Goal: Transaction & Acquisition: Purchase product/service

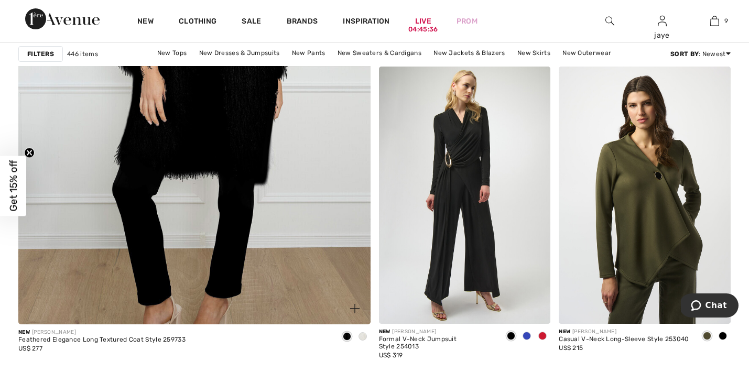
scroll to position [2853, 0]
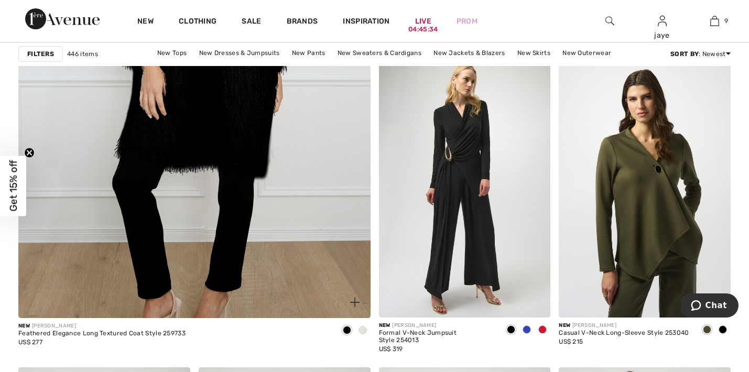
click at [363, 331] on span at bounding box center [362, 330] width 8 height 8
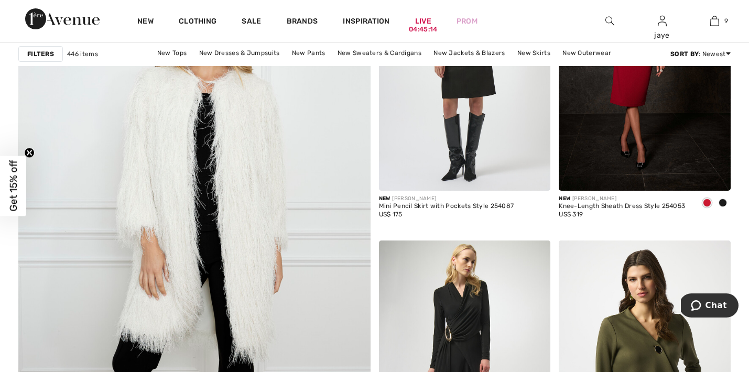
scroll to position [1714, 0]
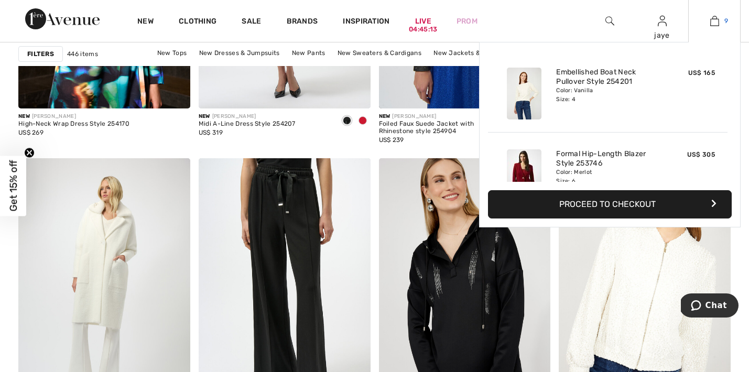
click at [715, 25] on img at bounding box center [714, 21] width 9 height 13
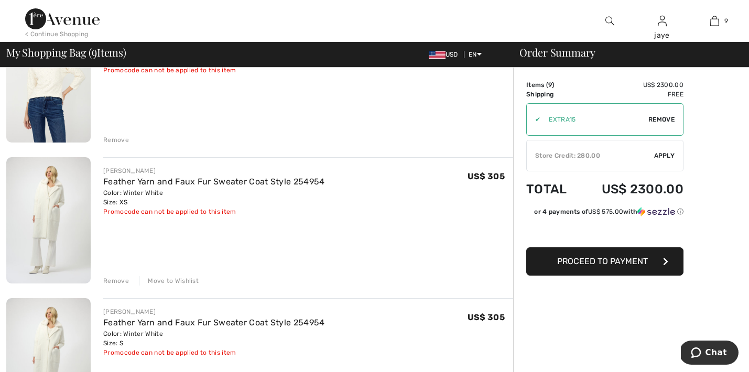
scroll to position [704, 0]
click at [603, 266] on button "Proceed to Payment" at bounding box center [604, 261] width 157 height 28
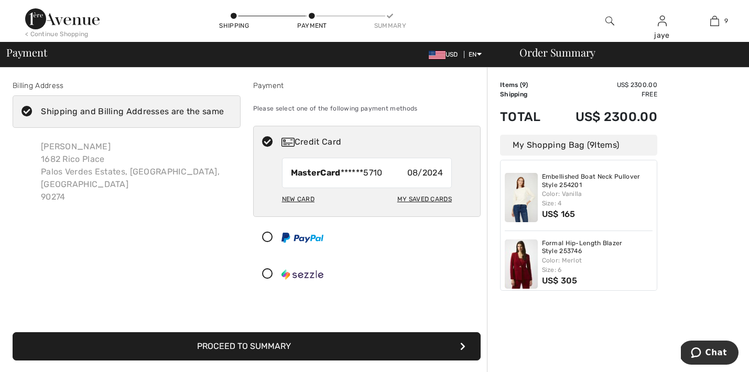
click at [441, 199] on div "My Saved Cards" at bounding box center [424, 199] width 55 height 18
radio input "true"
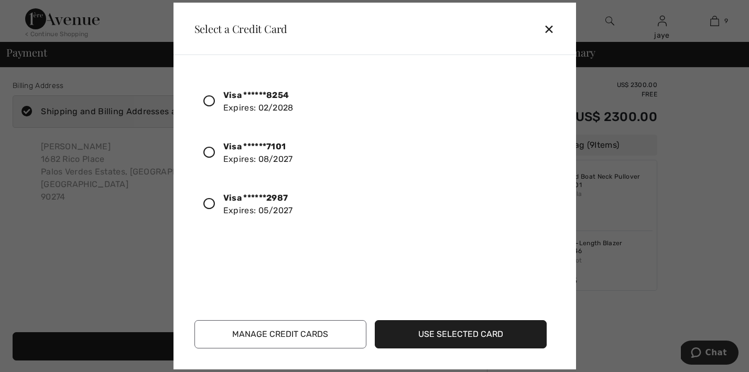
click at [212, 204] on icon at bounding box center [209, 204] width 12 height 12
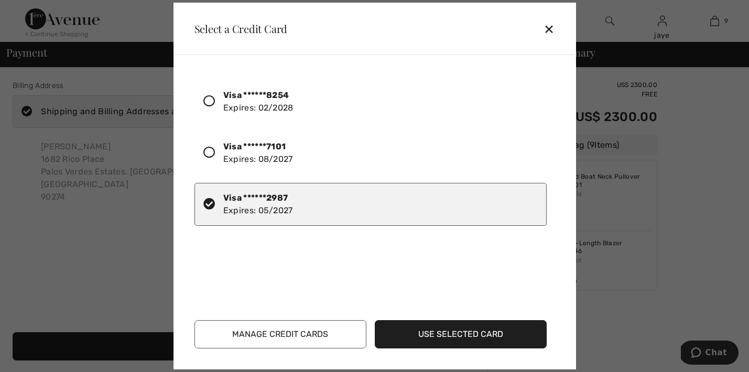
click at [399, 341] on button "Use Selected Card" at bounding box center [461, 334] width 172 height 28
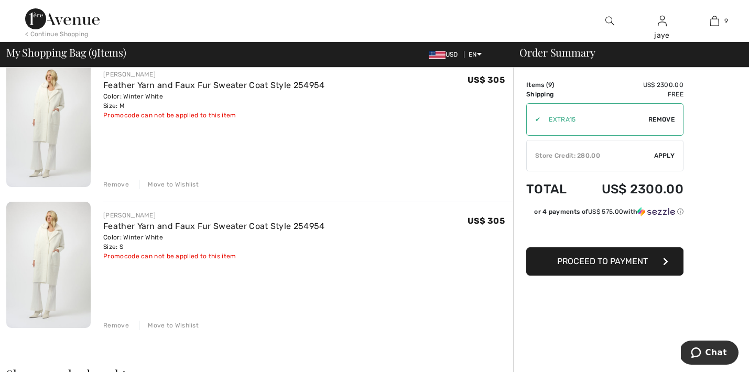
scroll to position [1122, 0]
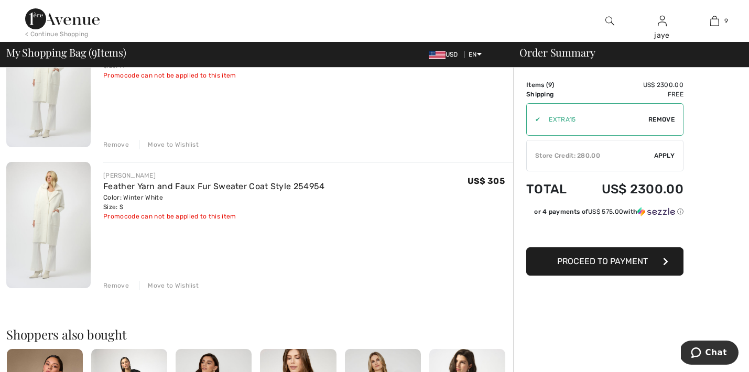
click at [164, 285] on div "Move to Wishlist" at bounding box center [169, 285] width 60 height 9
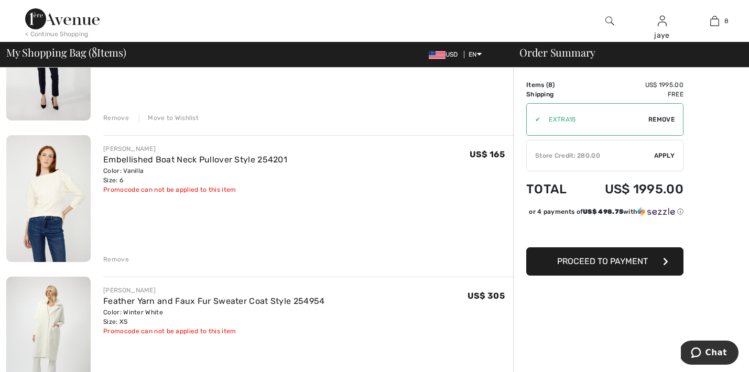
scroll to position [578, 0]
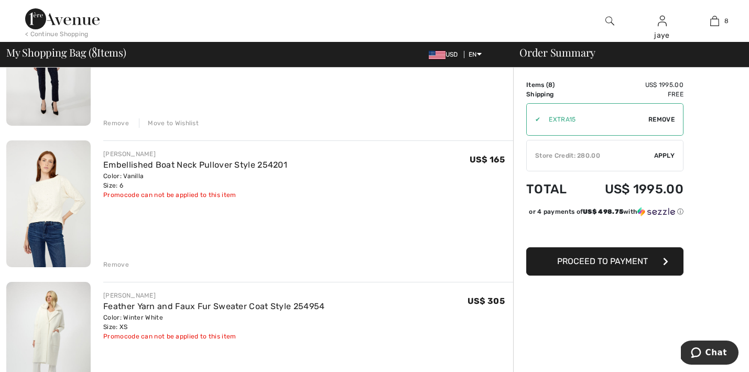
click at [123, 265] on div "Remove" at bounding box center [116, 264] width 26 height 9
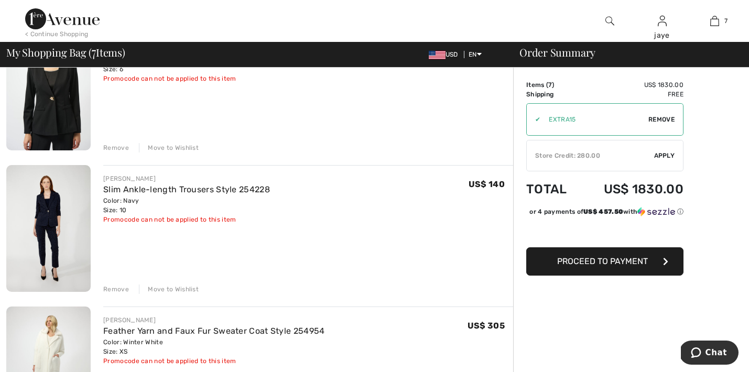
scroll to position [411, 0]
click at [555, 275] on button "Proceed to Payment" at bounding box center [604, 261] width 157 height 28
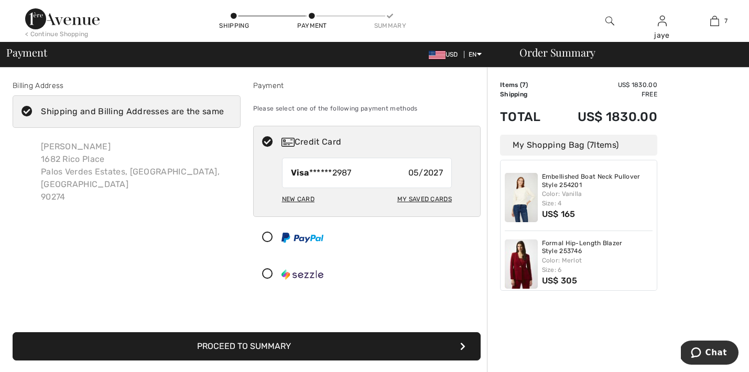
click at [394, 346] on button "Proceed to Summary" at bounding box center [247, 346] width 468 height 28
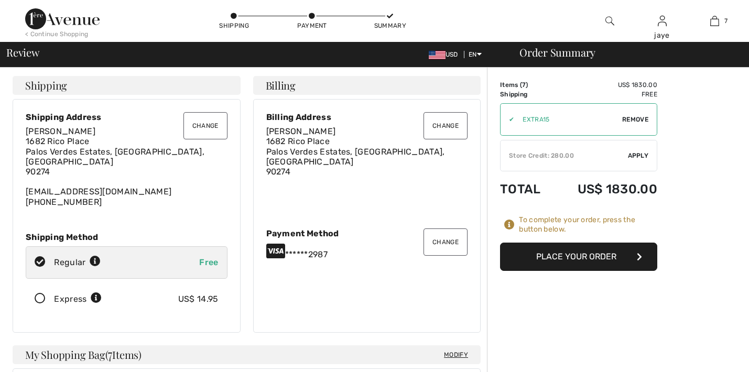
click at [554, 260] on button "Place Your Order" at bounding box center [578, 257] width 157 height 28
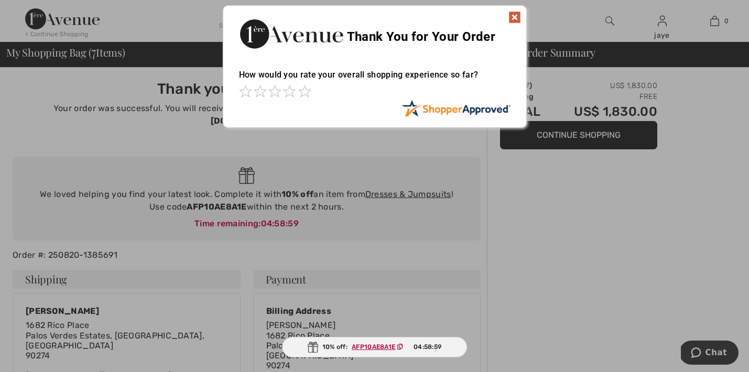
click at [514, 20] on img at bounding box center [514, 17] width 13 height 13
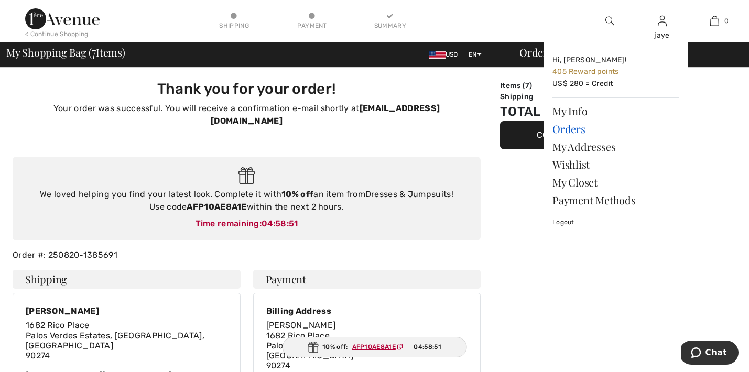
click at [576, 128] on link "Orders" at bounding box center [615, 129] width 127 height 18
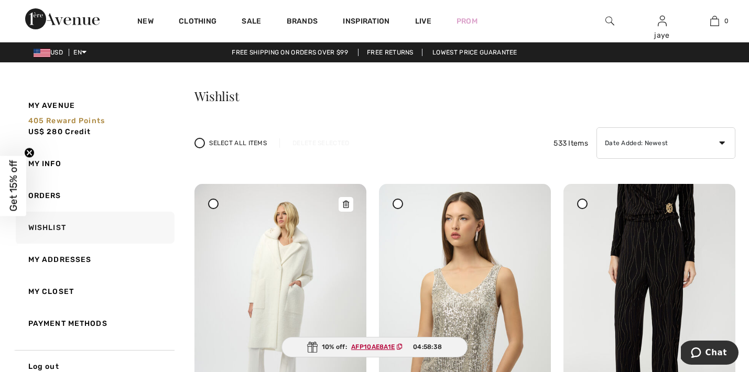
click at [303, 276] on img at bounding box center [280, 312] width 172 height 257
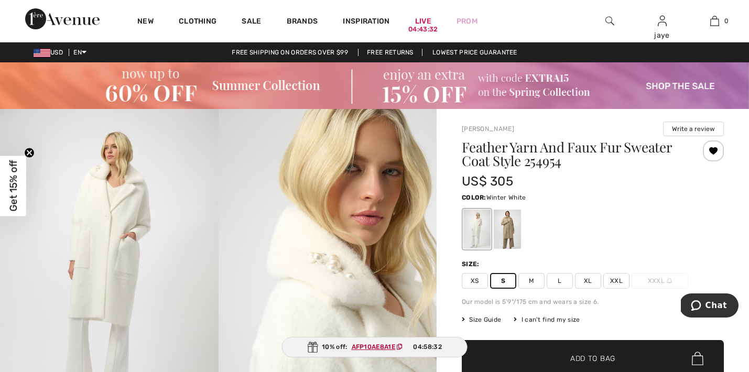
click at [504, 354] on span "✔ Added to Bag Add to Bag" at bounding box center [593, 358] width 262 height 37
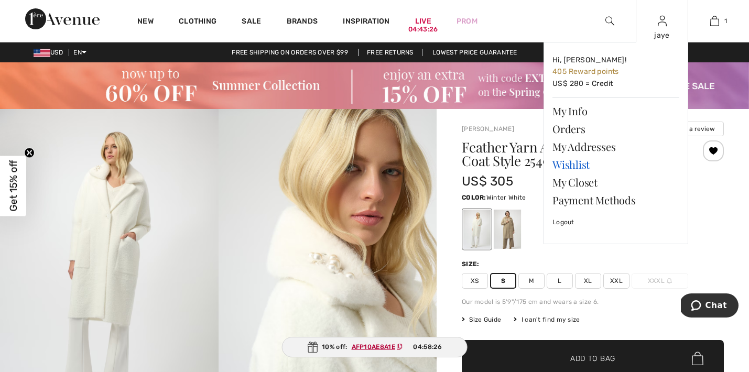
click at [585, 165] on link "Wishlist" at bounding box center [615, 165] width 127 height 18
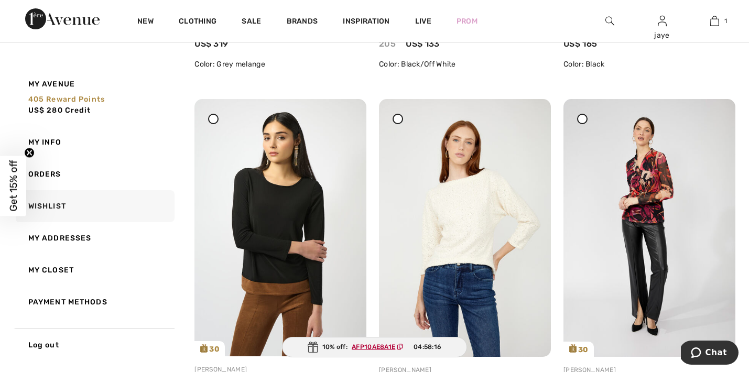
scroll to position [797, 0]
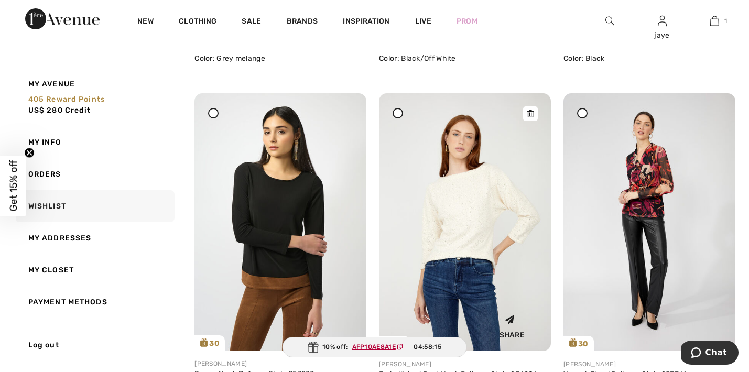
click at [452, 234] on img at bounding box center [465, 222] width 172 height 258
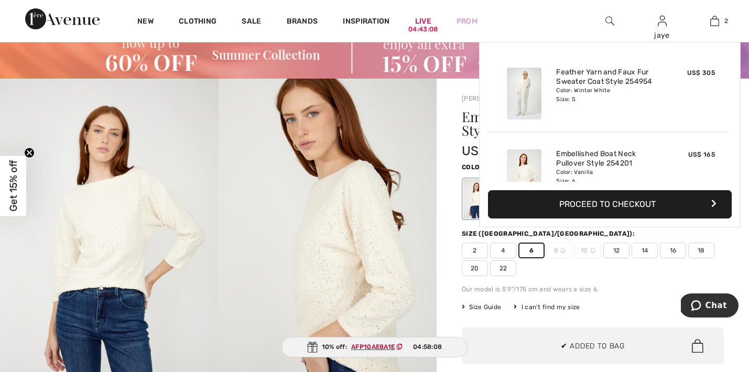
scroll to position [32, 0]
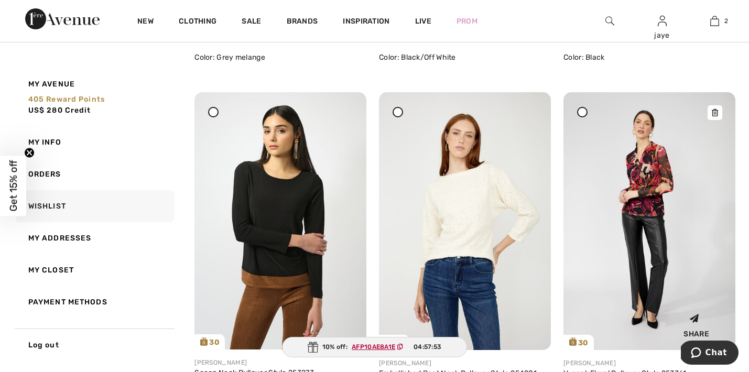
scroll to position [800, 0]
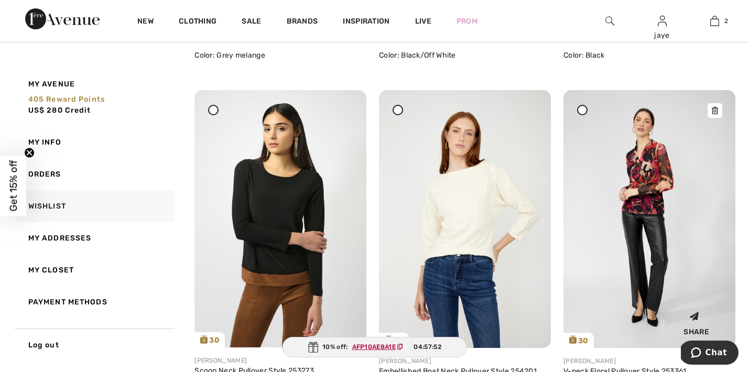
click at [666, 182] on img at bounding box center [649, 219] width 172 height 258
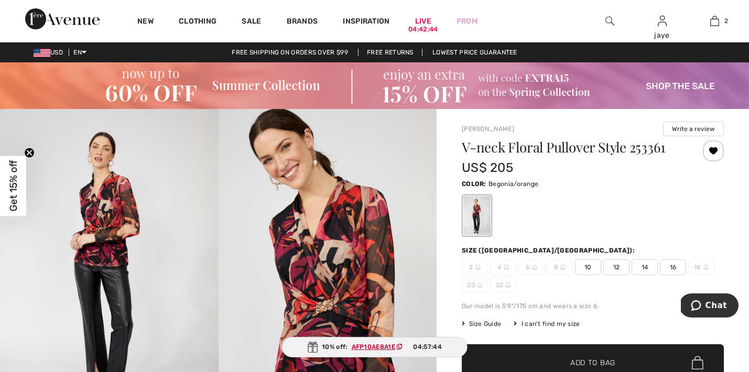
click at [590, 271] on span "10" at bounding box center [588, 267] width 26 height 16
click at [570, 356] on span "✔ Added to Bag Add to Bag" at bounding box center [593, 362] width 262 height 37
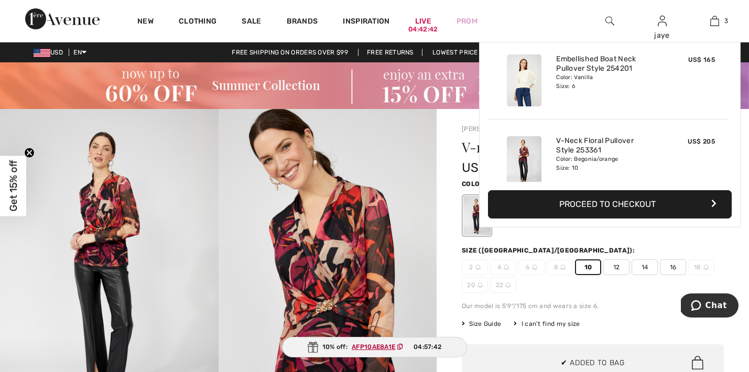
scroll to position [114, 0]
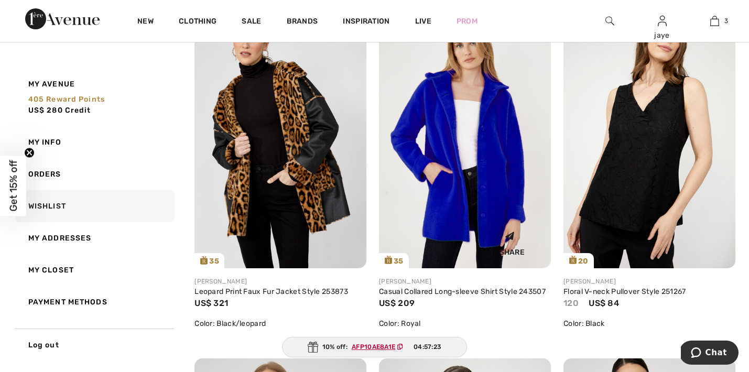
scroll to position [1228, 0]
click at [434, 161] on img at bounding box center [465, 139] width 172 height 258
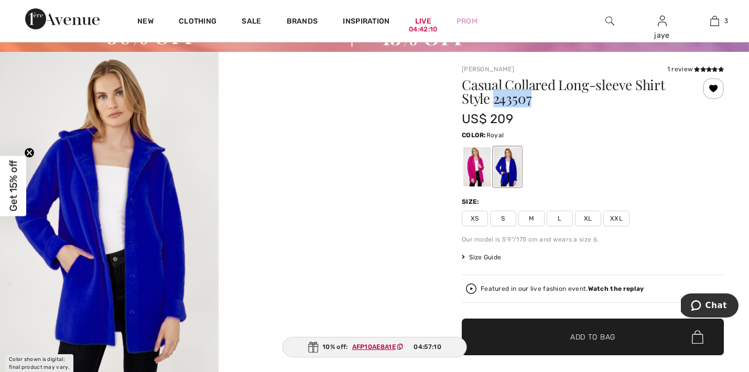
drag, startPoint x: 536, startPoint y: 99, endPoint x: 493, endPoint y: 103, distance: 42.6
click at [493, 103] on h1 "Casual Collared Long-sleeve Shirt Style 243507" at bounding box center [571, 91] width 219 height 27
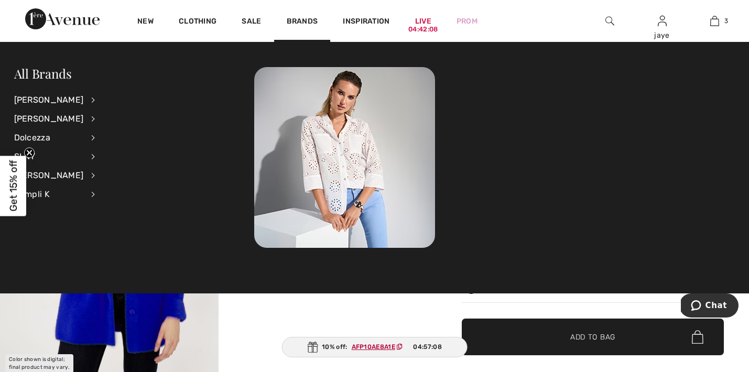
copy h1 "243507"
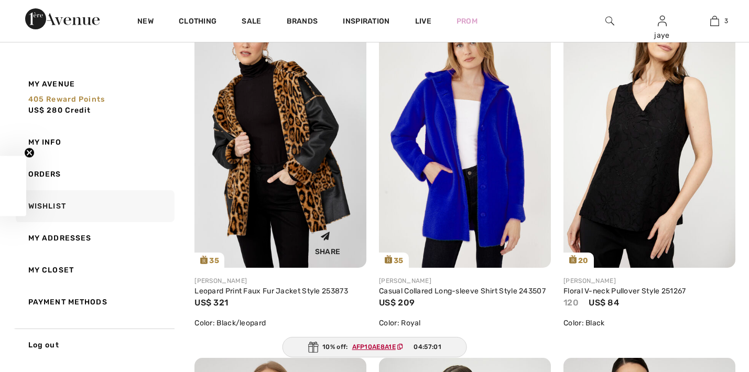
scroll to position [1228, 0]
click at [329, 214] on img at bounding box center [280, 139] width 172 height 258
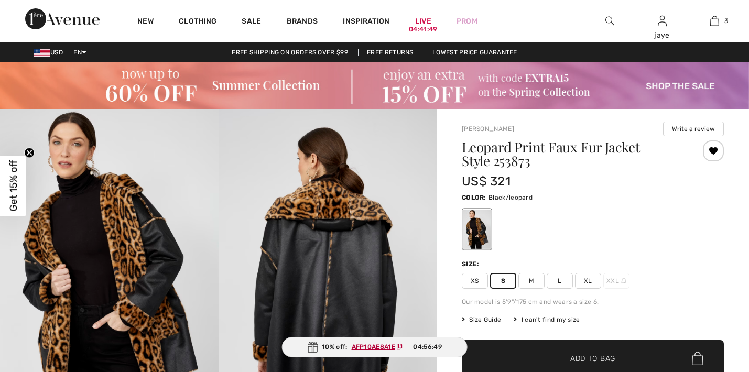
click at [503, 361] on span "✔ Added to Bag Add to Bag" at bounding box center [593, 358] width 262 height 37
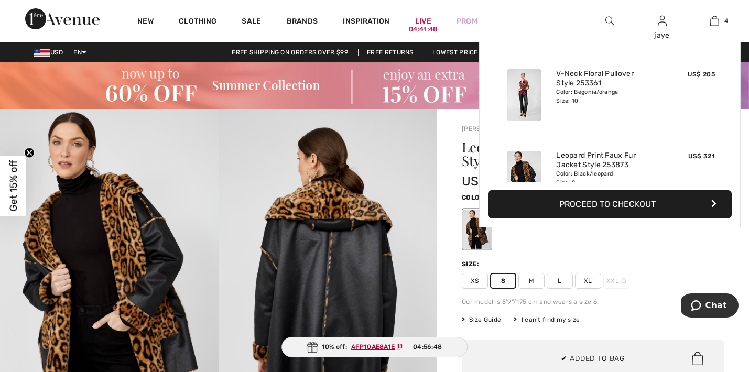
scroll to position [196, 0]
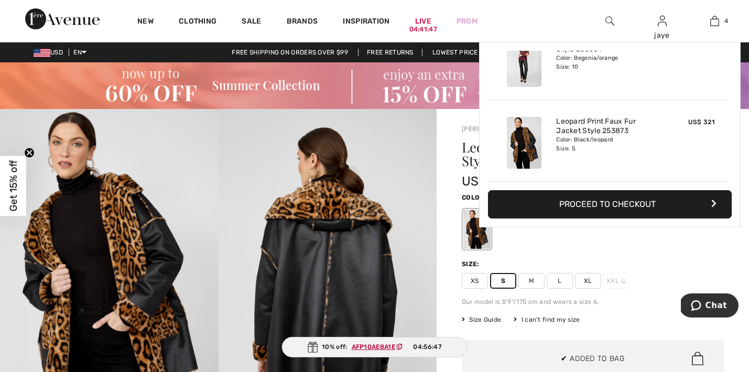
click at [478, 285] on span "XS" at bounding box center [475, 281] width 26 height 16
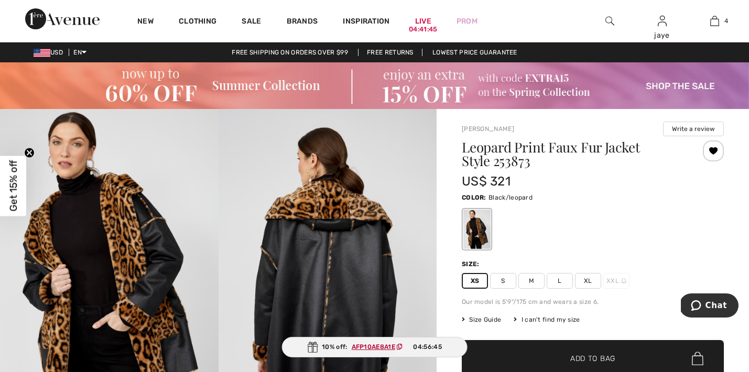
click at [496, 361] on span "✔ Added to Bag Add to Bag" at bounding box center [593, 358] width 262 height 37
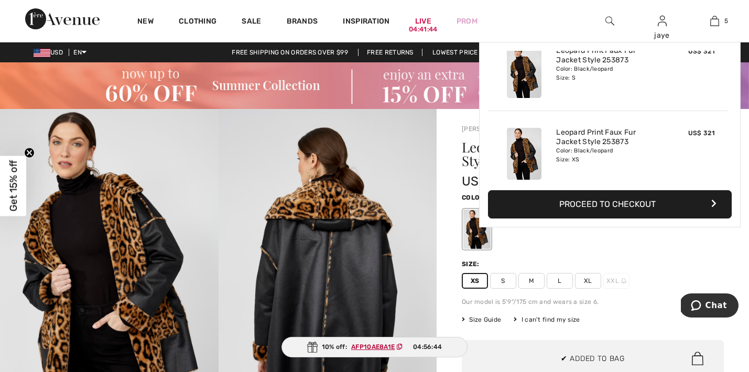
scroll to position [278, 0]
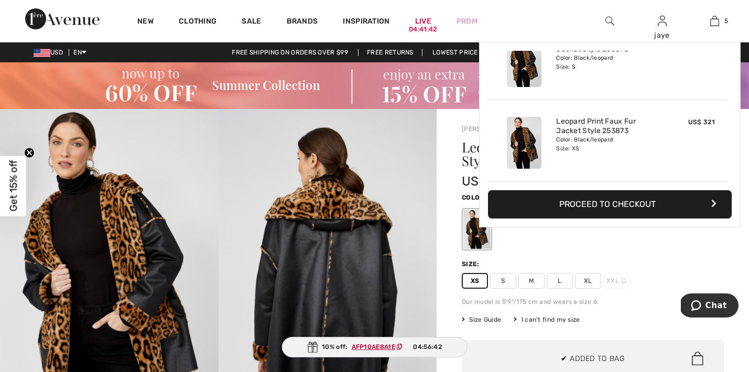
click at [655, 241] on div at bounding box center [593, 229] width 262 height 43
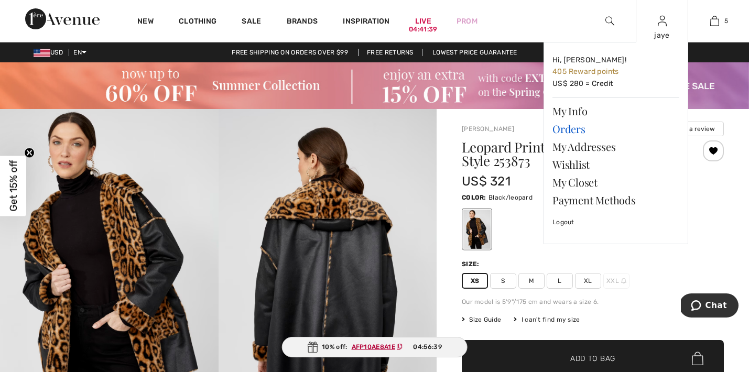
click at [564, 131] on link "Orders" at bounding box center [615, 129] width 127 height 18
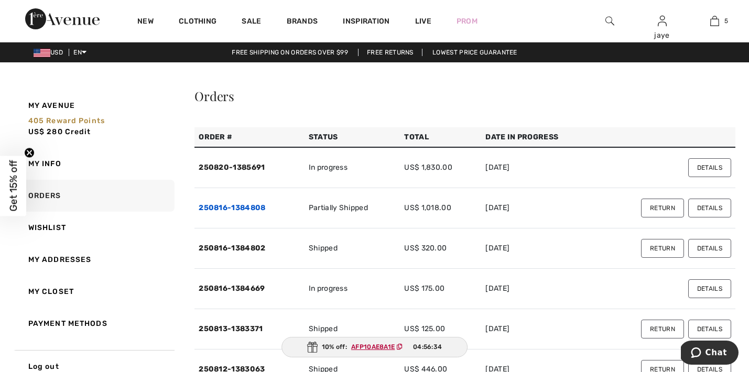
click at [253, 208] on link "250816-1384808" at bounding box center [232, 207] width 67 height 9
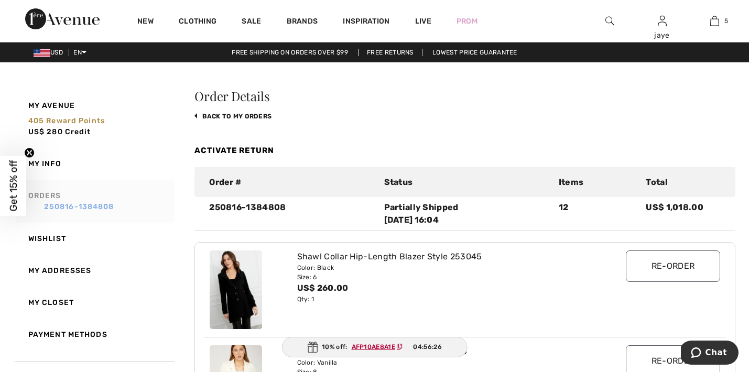
click at [114, 205] on link "250816-1384808" at bounding box center [99, 206] width 143 height 11
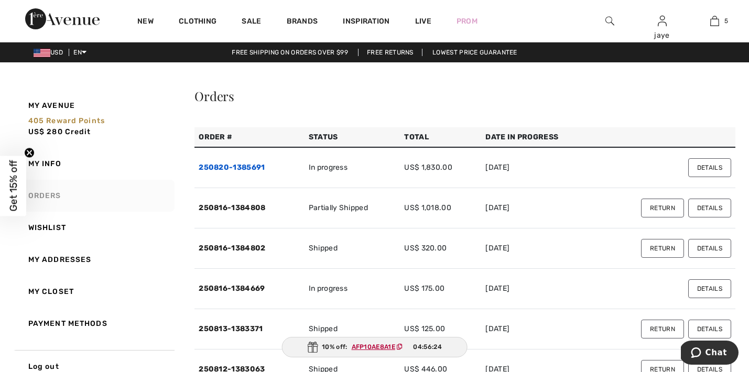
click at [247, 168] on link "250820-1385691" at bounding box center [232, 167] width 66 height 9
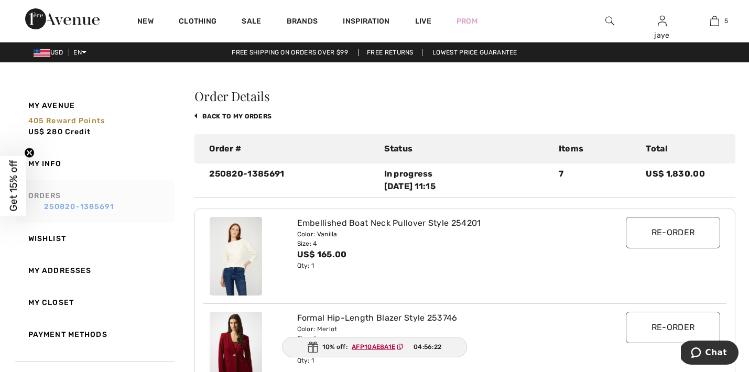
click at [98, 205] on link "250820-1385691" at bounding box center [99, 206] width 143 height 11
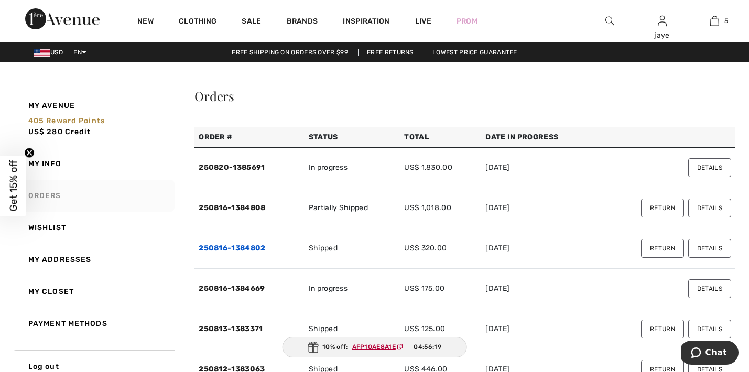
click at [253, 250] on link "250816-1384802" at bounding box center [232, 248] width 67 height 9
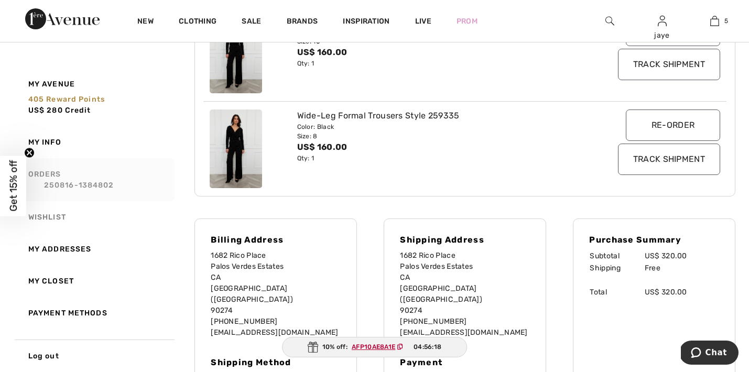
scroll to position [240, 0]
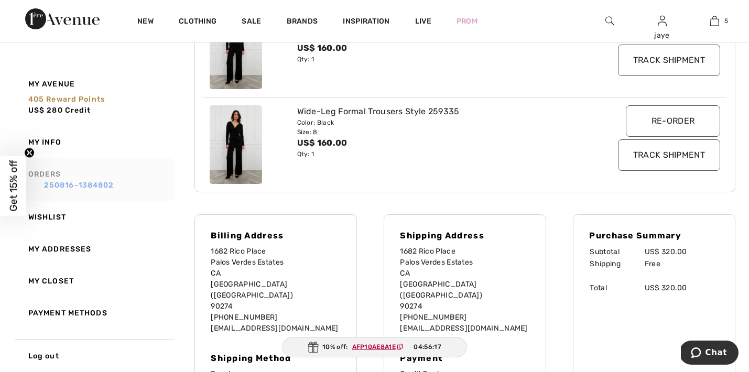
click at [107, 180] on link "250816-1384802" at bounding box center [99, 185] width 143 height 11
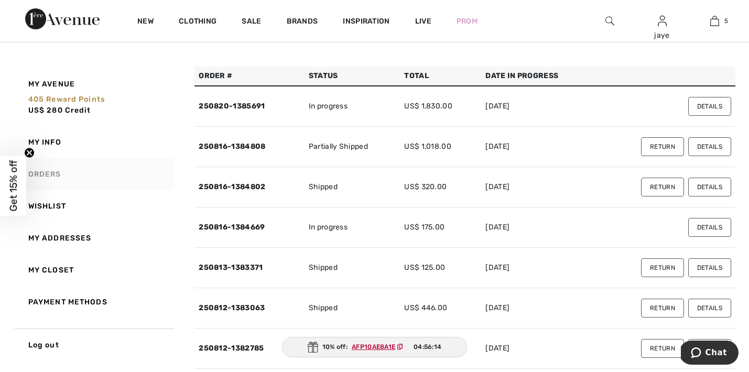
scroll to position [61, 0]
click at [253, 230] on link "250816-1384669" at bounding box center [232, 227] width 66 height 9
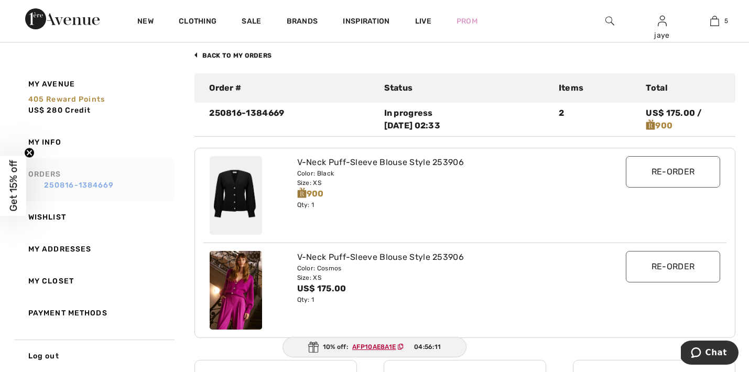
click at [108, 187] on link "250816-1384669" at bounding box center [99, 185] width 143 height 11
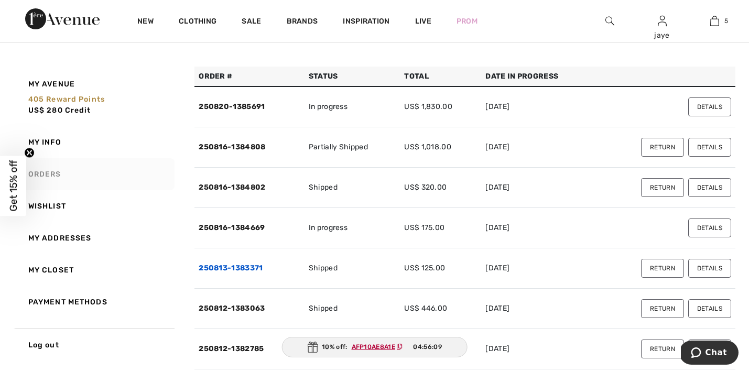
click at [258, 269] on link "250813-1383371" at bounding box center [231, 268] width 64 height 9
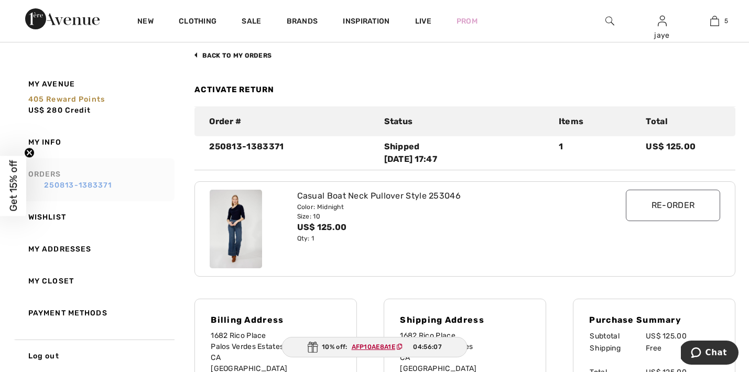
click at [106, 187] on link "250813-1383371" at bounding box center [99, 185] width 143 height 11
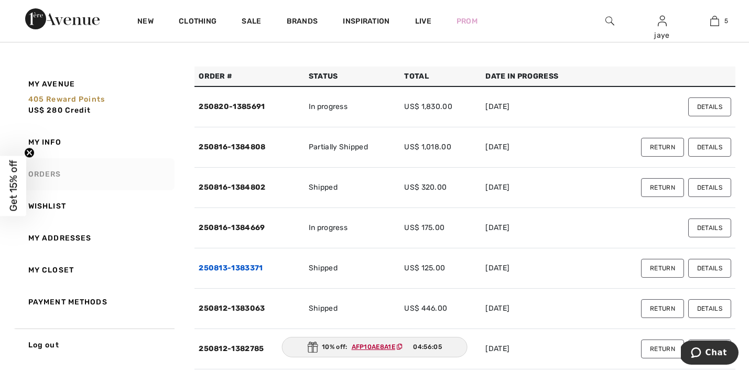
click at [232, 266] on link "250813-1383371" at bounding box center [231, 268] width 64 height 9
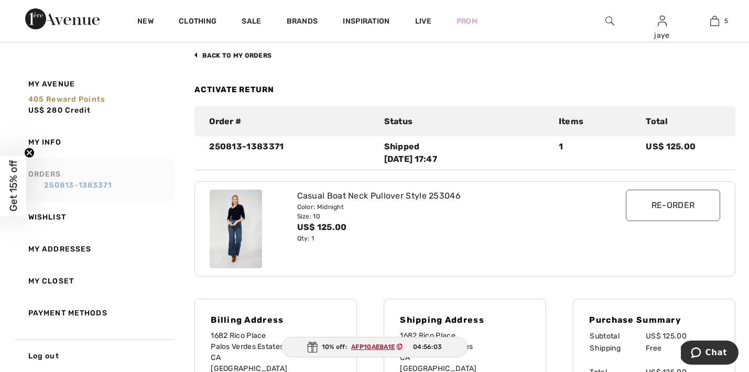
click at [107, 186] on link "250813-1383371" at bounding box center [99, 185] width 143 height 11
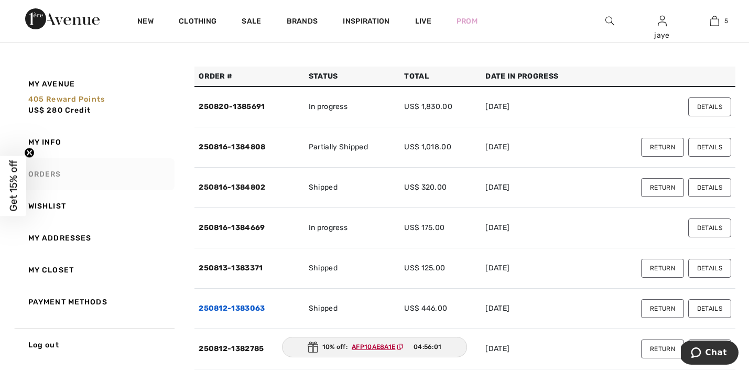
click at [231, 307] on link "250812-1383063" at bounding box center [232, 308] width 66 height 9
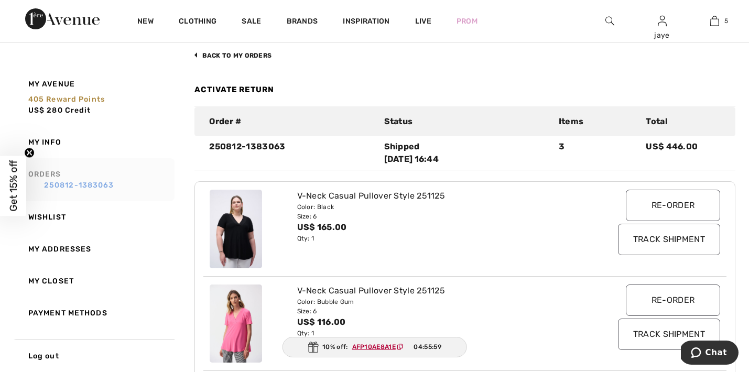
click at [106, 186] on link "250812-1383063" at bounding box center [99, 185] width 143 height 11
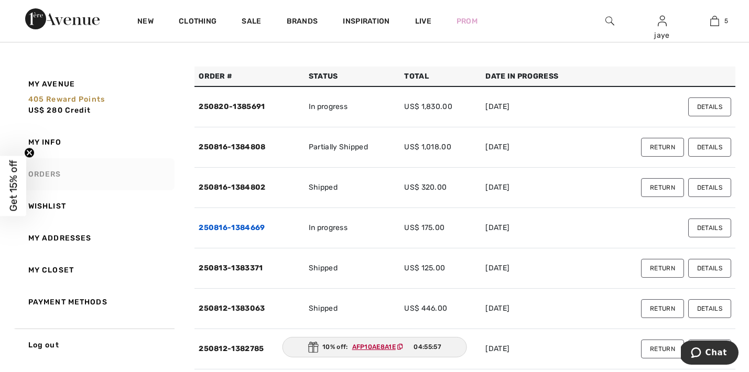
click at [248, 230] on link "250816-1384669" at bounding box center [232, 227] width 66 height 9
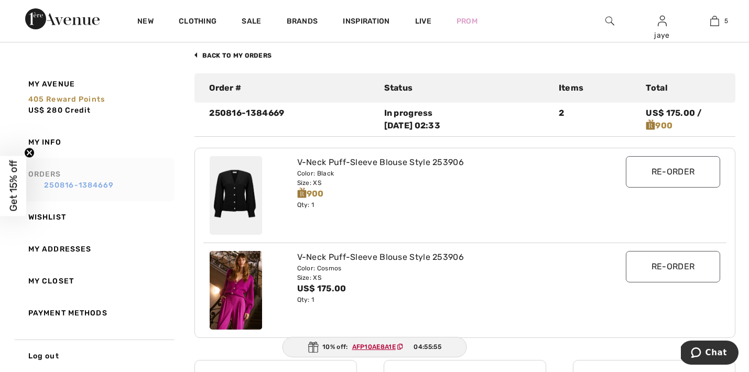
click at [102, 184] on link "250816-1384669" at bounding box center [99, 185] width 143 height 11
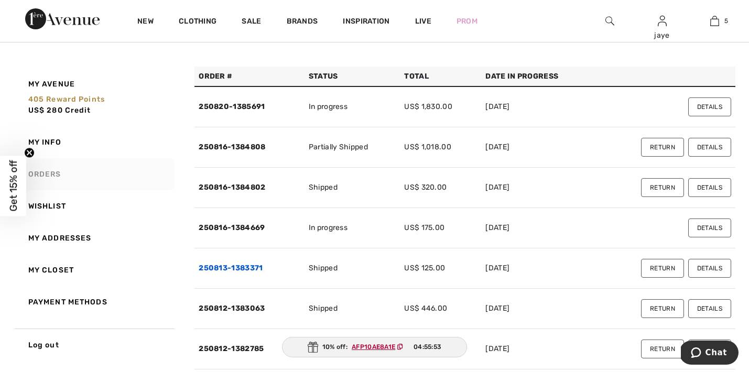
click at [222, 269] on link "250813-1383371" at bounding box center [231, 268] width 64 height 9
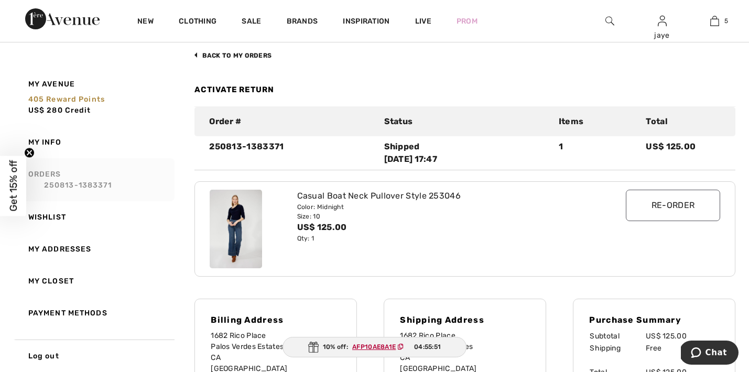
click at [387, 197] on div "Casual Boat Neck Pullover Style 253046" at bounding box center [443, 196] width 292 height 13
click at [237, 231] on img at bounding box center [236, 229] width 52 height 79
click at [238, 229] on img at bounding box center [236, 229] width 52 height 79
click at [608, 18] on img at bounding box center [609, 21] width 9 height 13
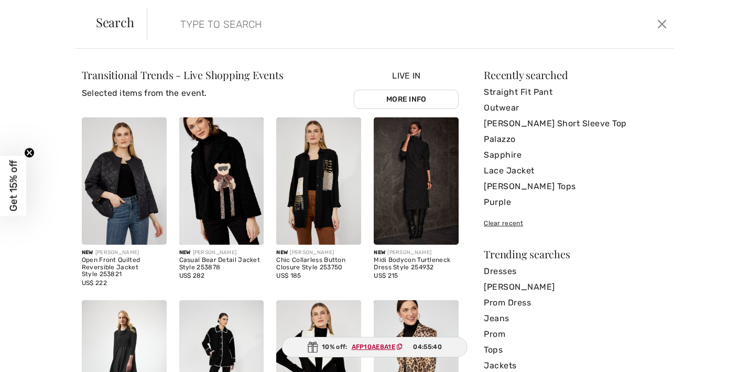
click at [299, 30] on input "search" at bounding box center [353, 23] width 362 height 31
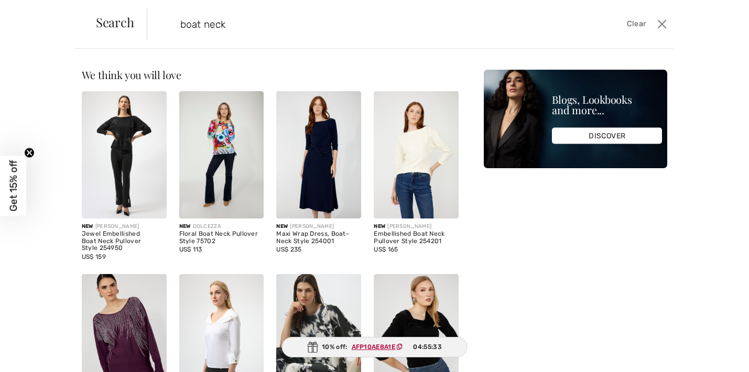
scroll to position [93, 0]
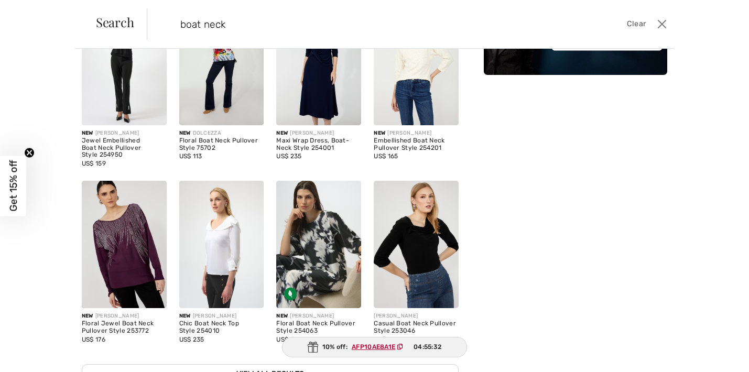
type input "boat neck"
click at [410, 229] on img at bounding box center [416, 244] width 85 height 127
click at [414, 242] on img at bounding box center [416, 244] width 85 height 127
click at [421, 320] on div "Casual Boat Neck Pullover Style 253046" at bounding box center [416, 327] width 85 height 15
click at [425, 259] on img at bounding box center [416, 244] width 85 height 127
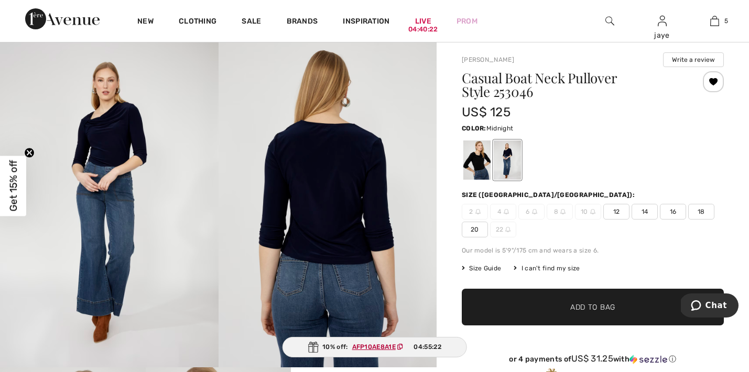
scroll to position [69, 0]
click at [480, 164] on div at bounding box center [476, 159] width 27 height 39
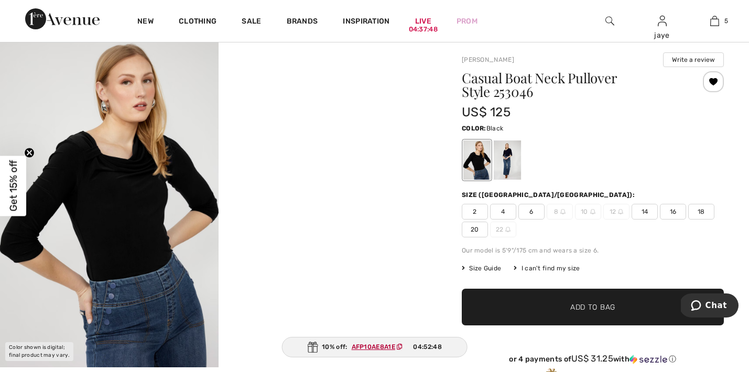
click at [611, 24] on img at bounding box center [609, 21] width 9 height 13
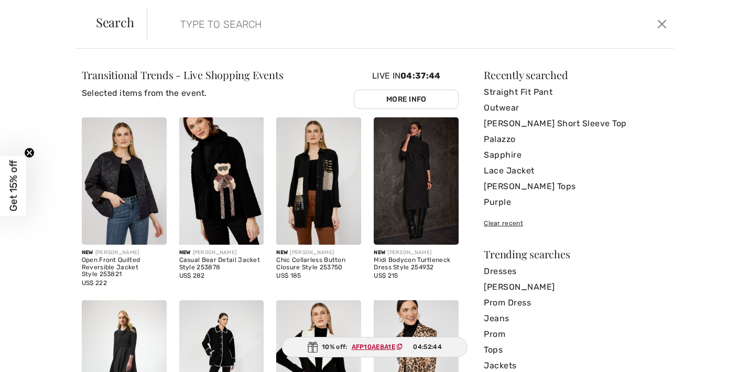
paste input "243507"
type input "243507"
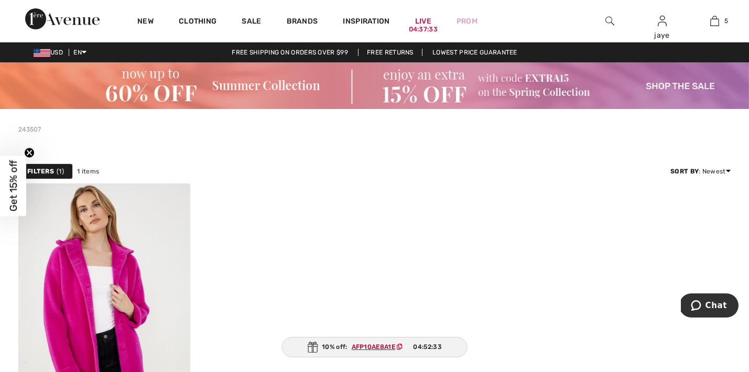
click at [608, 20] on img at bounding box center [609, 21] width 9 height 13
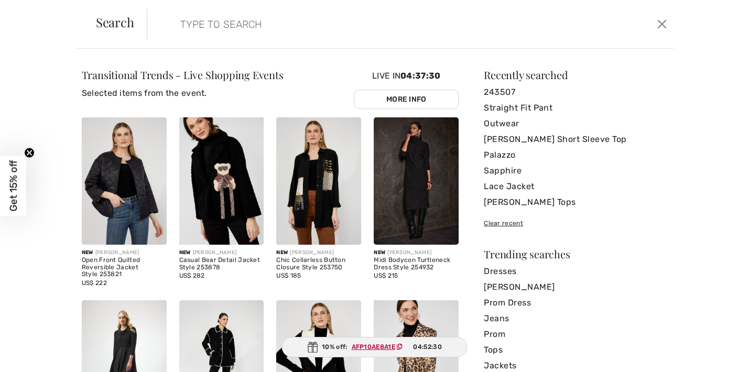
type input "3"
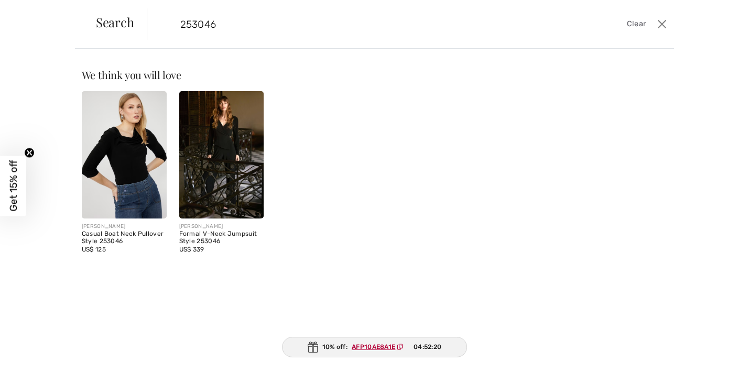
type input "253046"
click at [143, 174] on img at bounding box center [124, 154] width 85 height 127
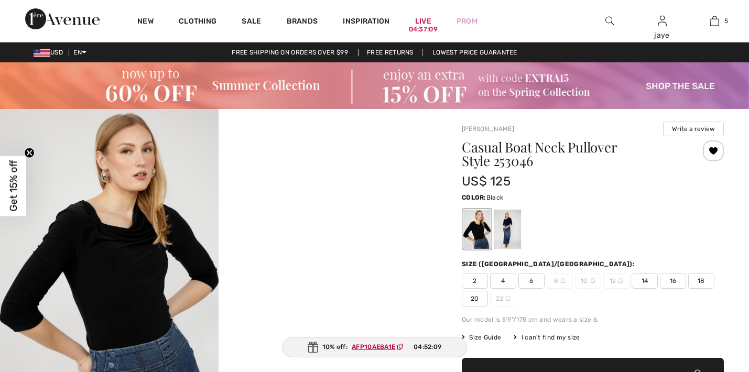
click at [609, 21] on img at bounding box center [609, 21] width 9 height 13
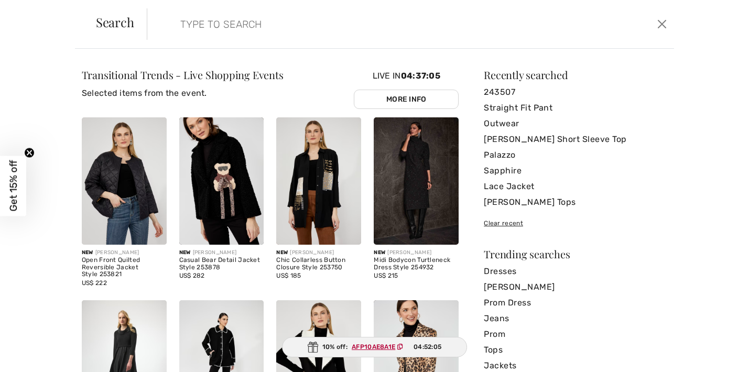
paste input "243507"
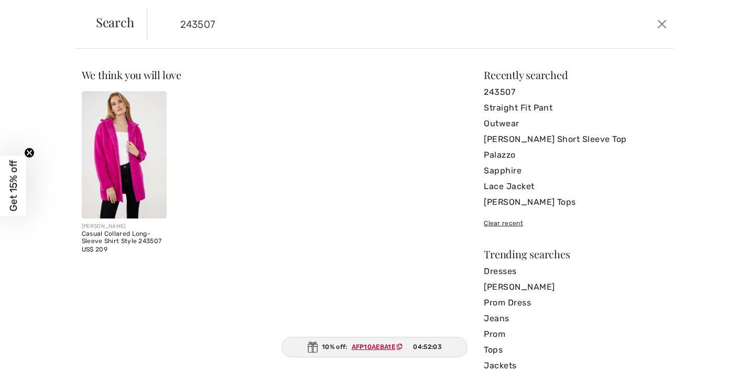
type input "243507"
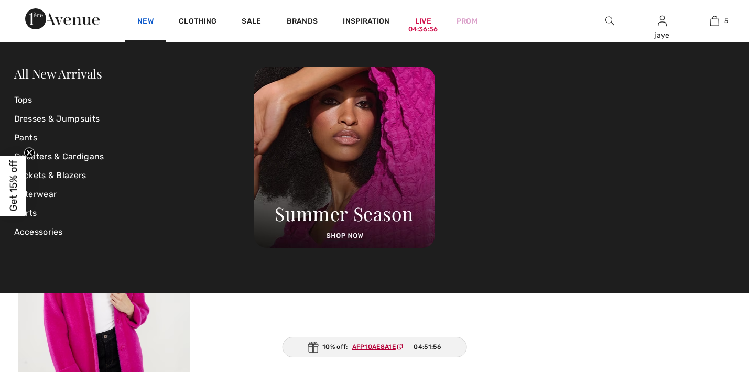
click at [149, 20] on link "New" at bounding box center [145, 22] width 16 height 11
